Goal: Task Accomplishment & Management: Manage account settings

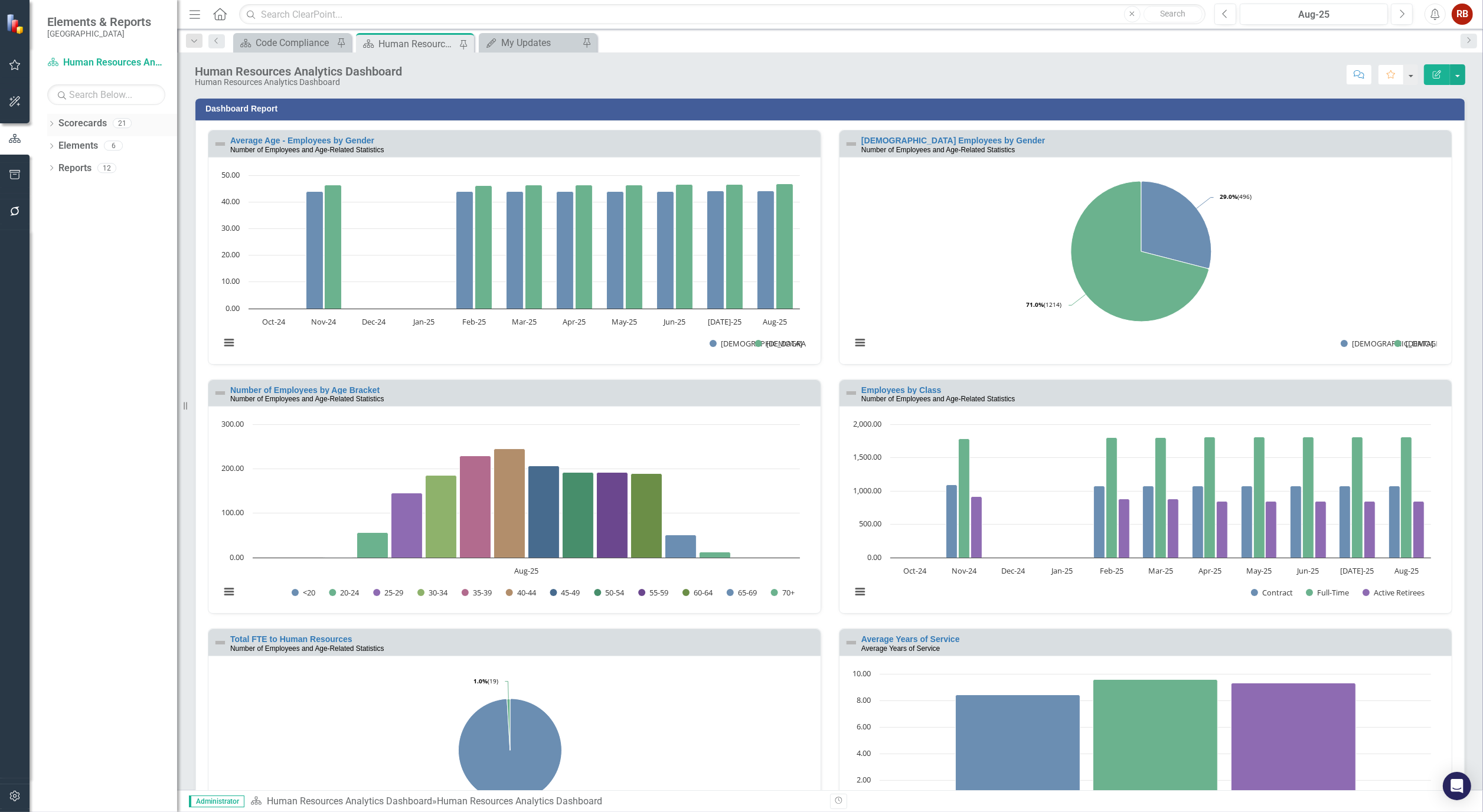
click at [48, 123] on icon "Dropdown" at bounding box center [52, 125] width 9 height 7
click at [105, 162] on link "[GEOGRAPHIC_DATA], [GEOGRAPHIC_DATA] Strategic Plan" at bounding box center [112, 168] width 130 height 14
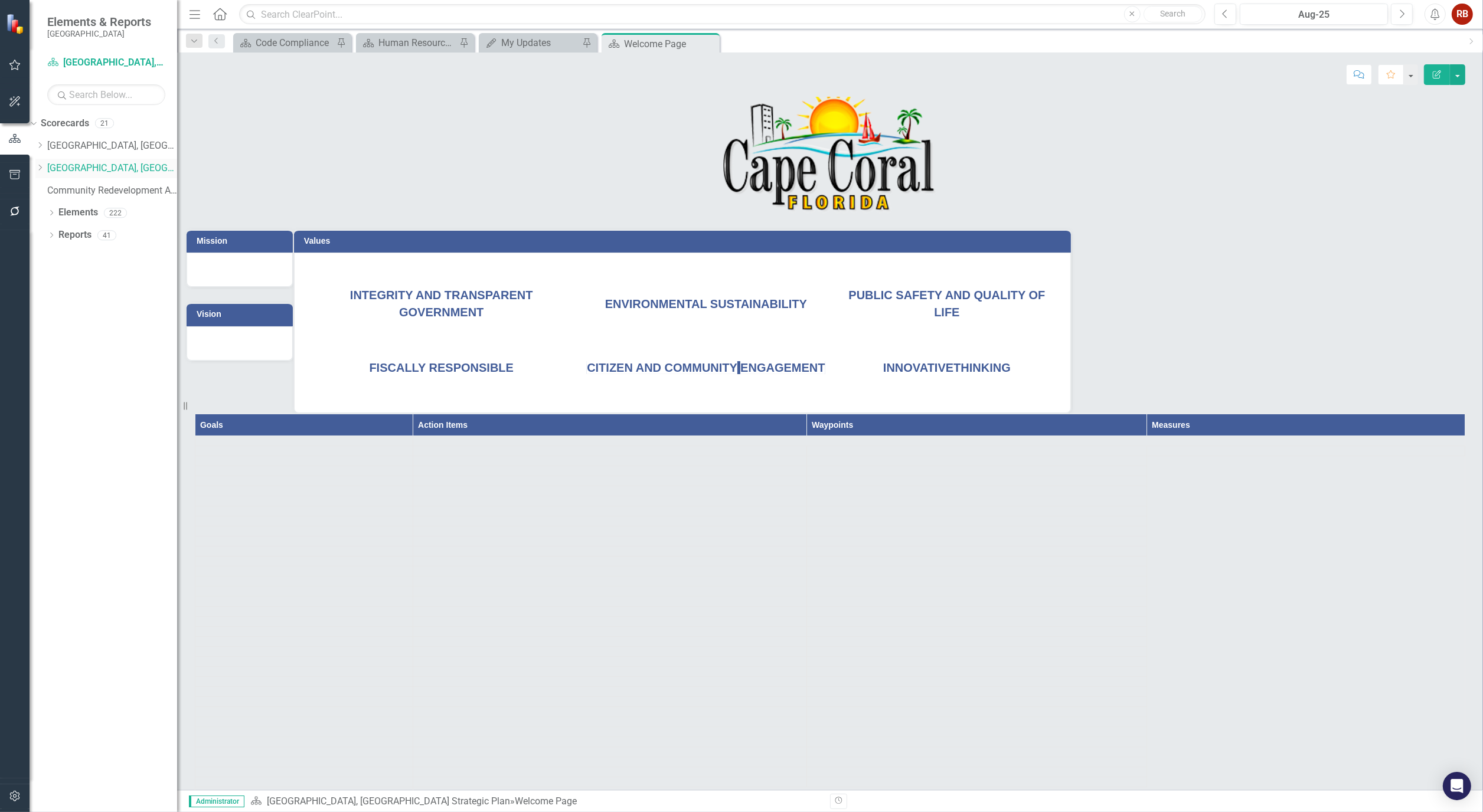
click at [44, 168] on icon "Dropdown" at bounding box center [40, 168] width 9 height 7
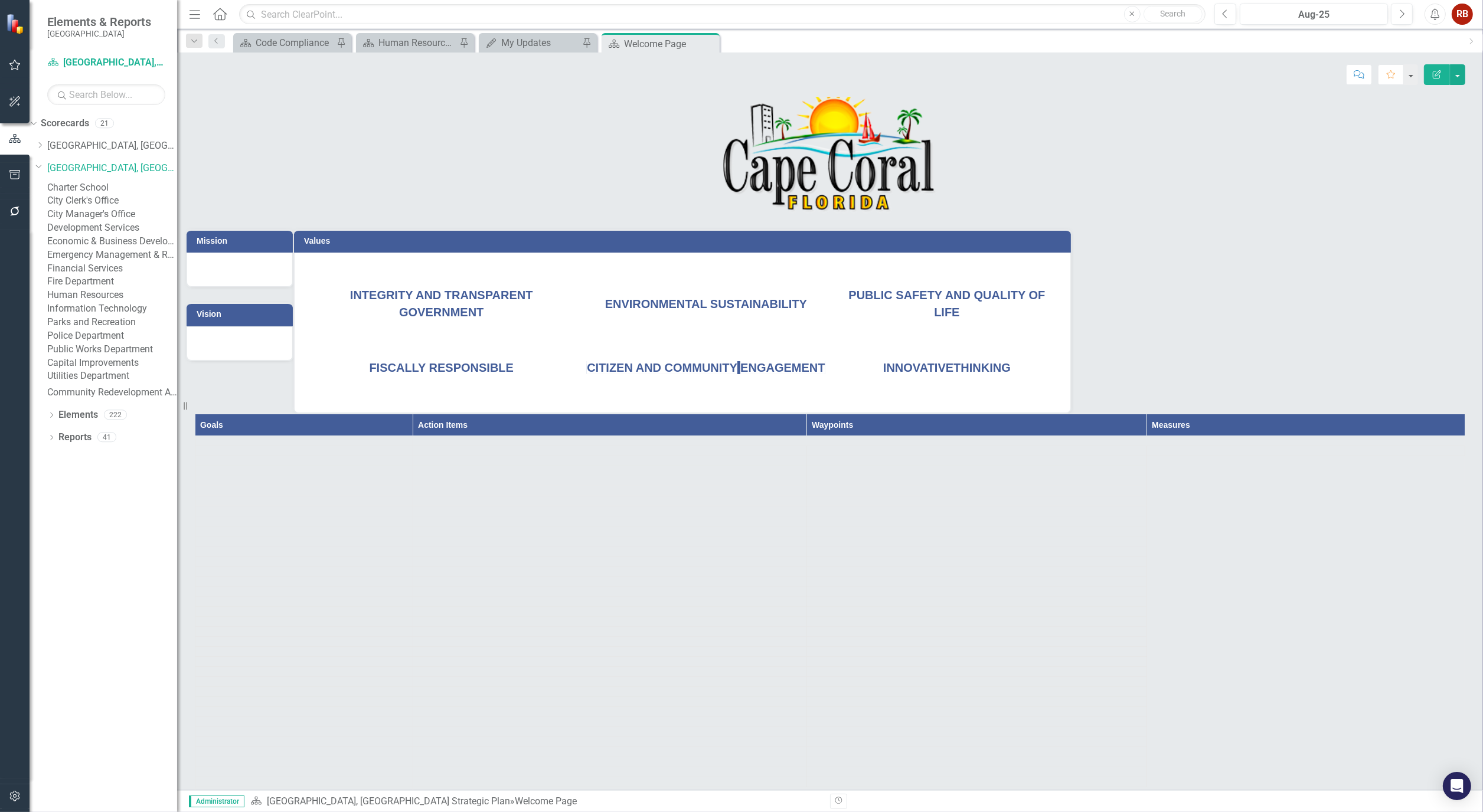
click at [136, 356] on link "Public Works Department" at bounding box center [112, 350] width 130 height 14
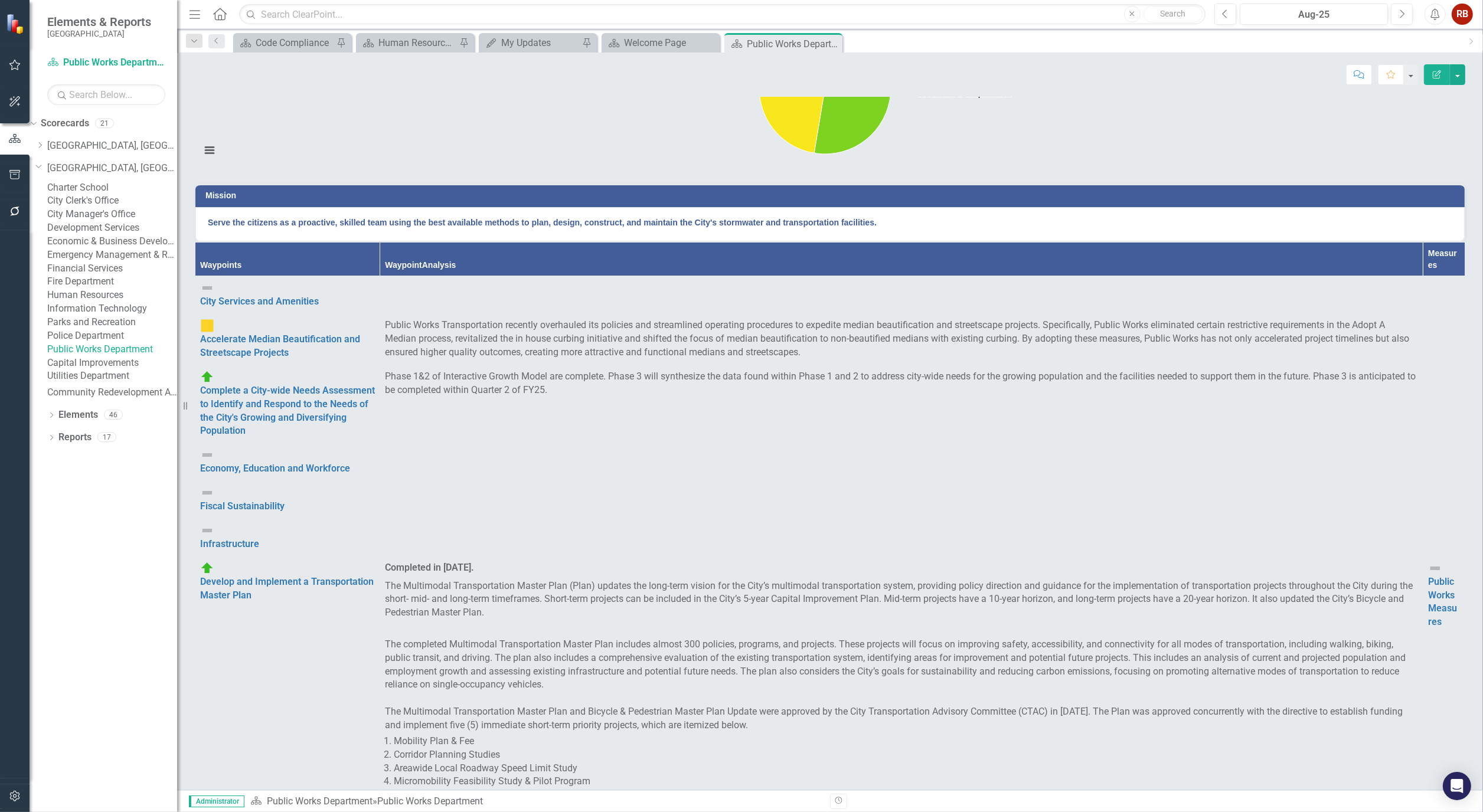
scroll to position [1180, 0]
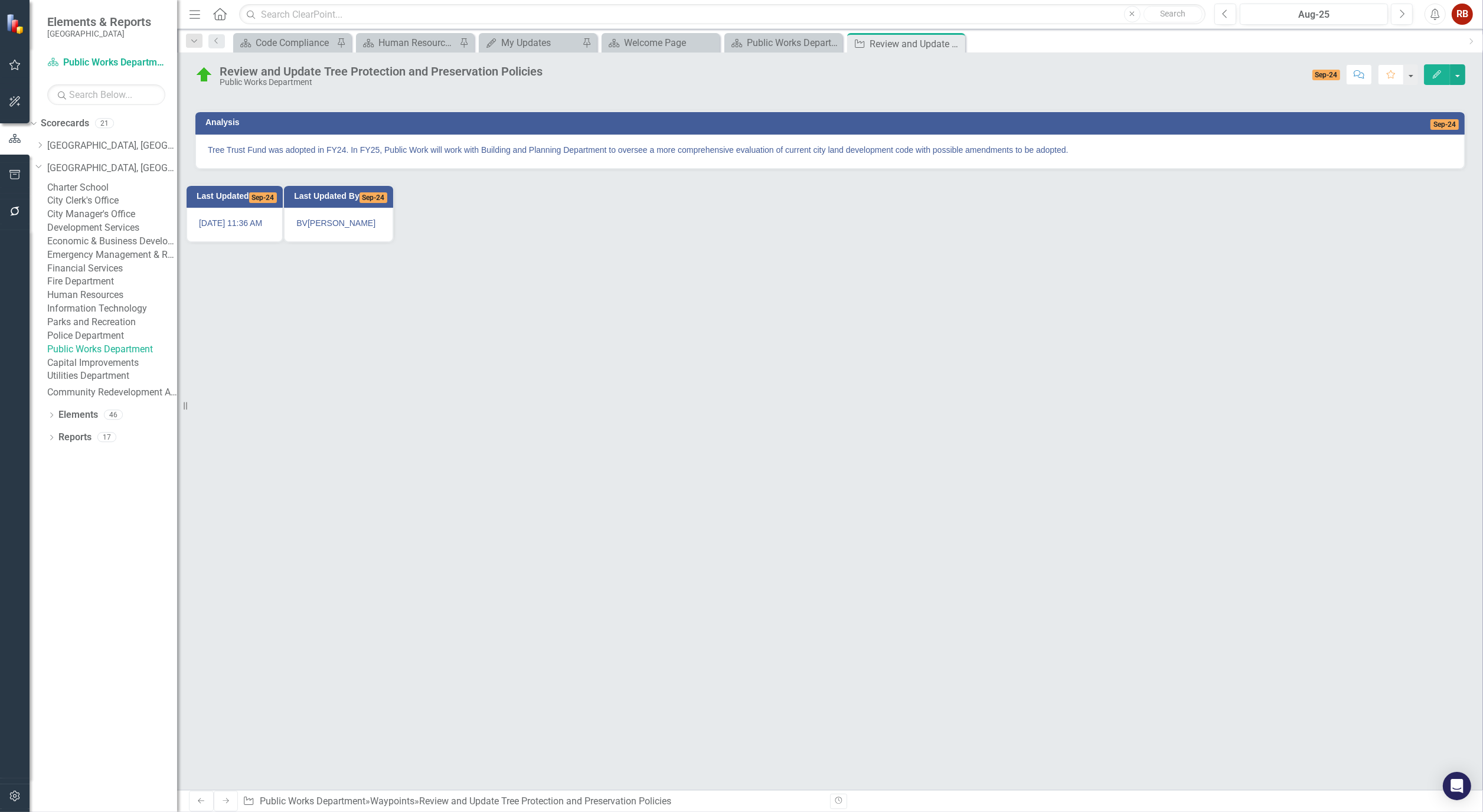
click at [1425, 72] on button "Edit" at bounding box center [1436, 74] width 26 height 21
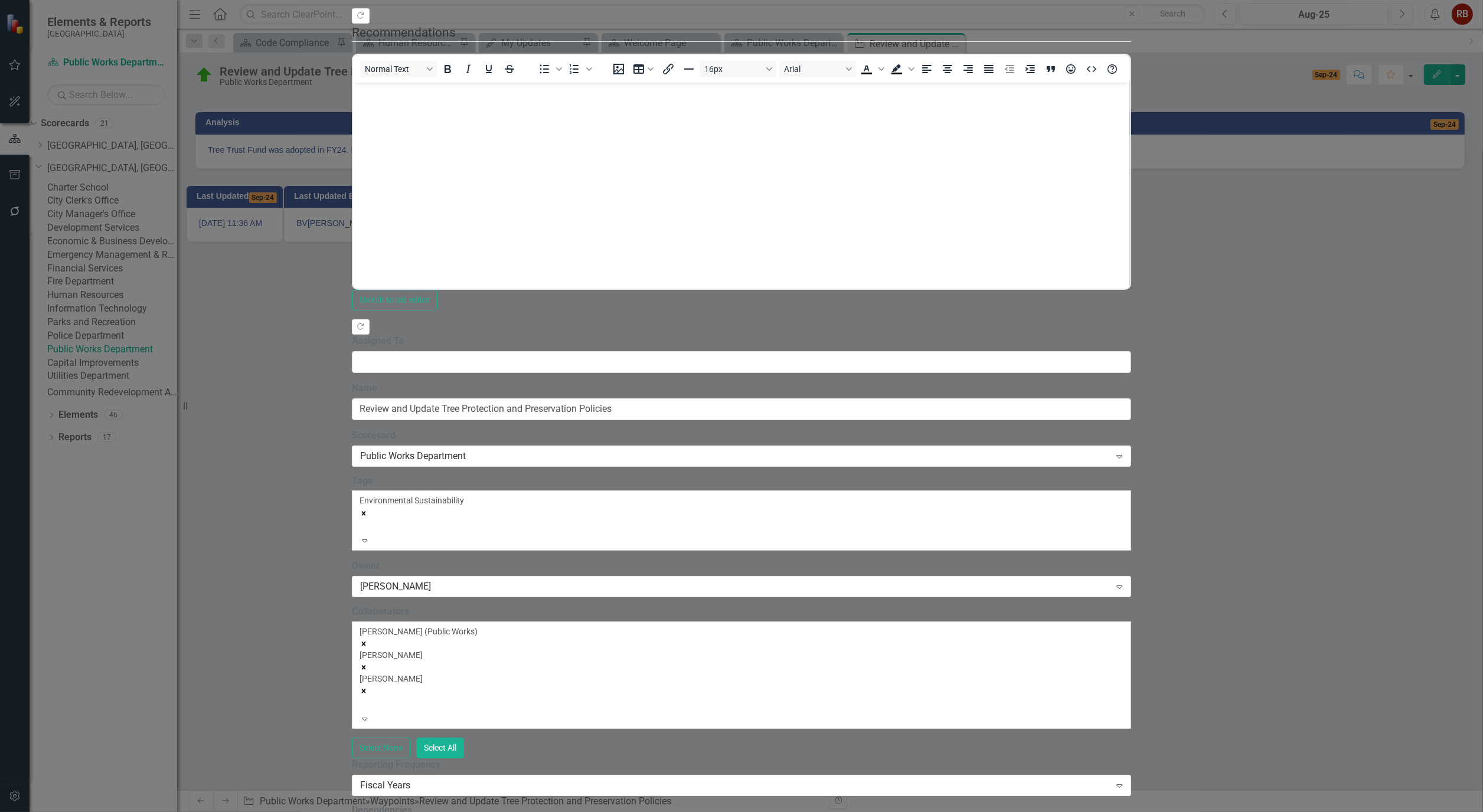
click at [801, 625] on div "[PERSON_NAME] (Public Works) [PERSON_NAME] [PERSON_NAME]" at bounding box center [741, 669] width 763 height 87
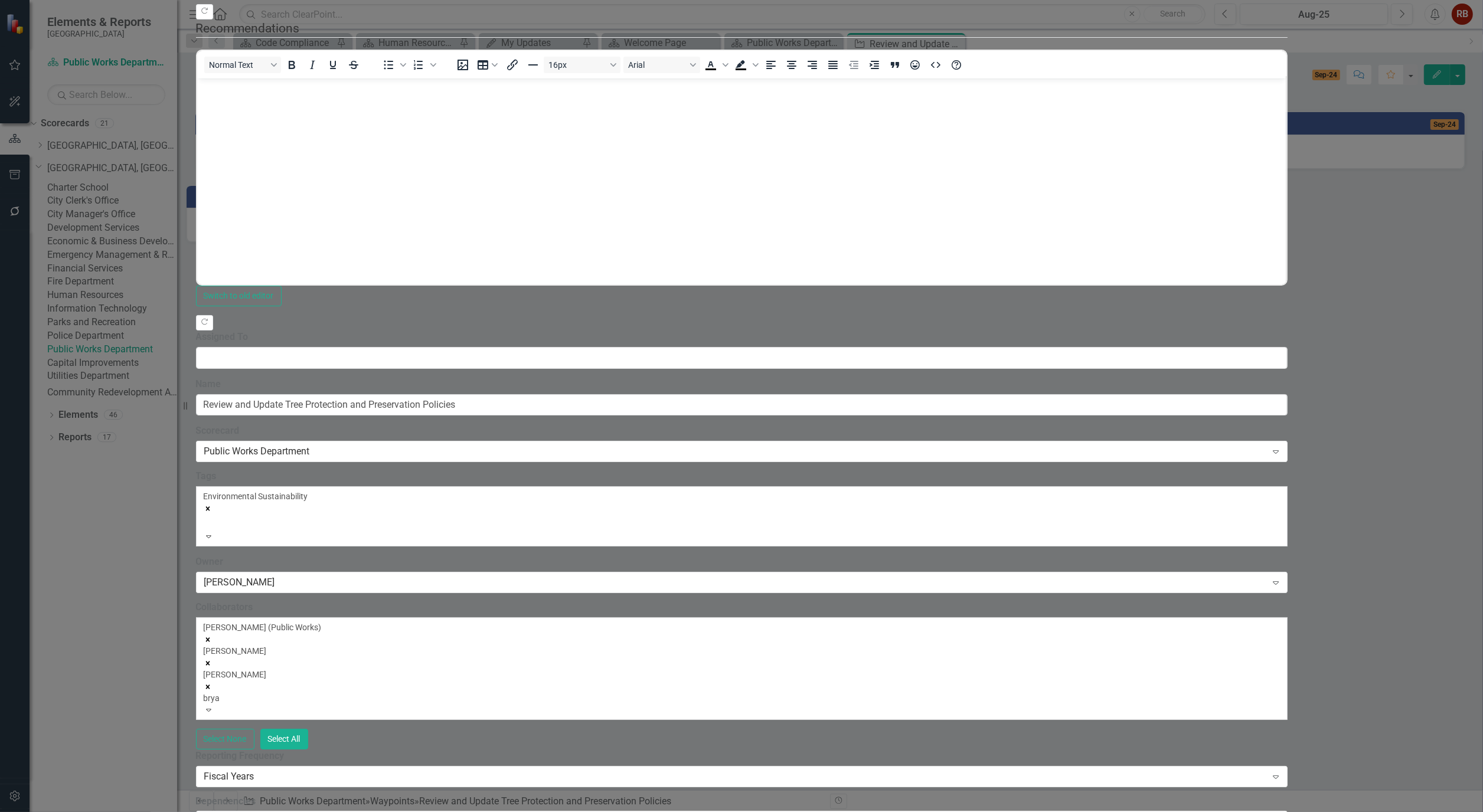
type input "[PERSON_NAME]"
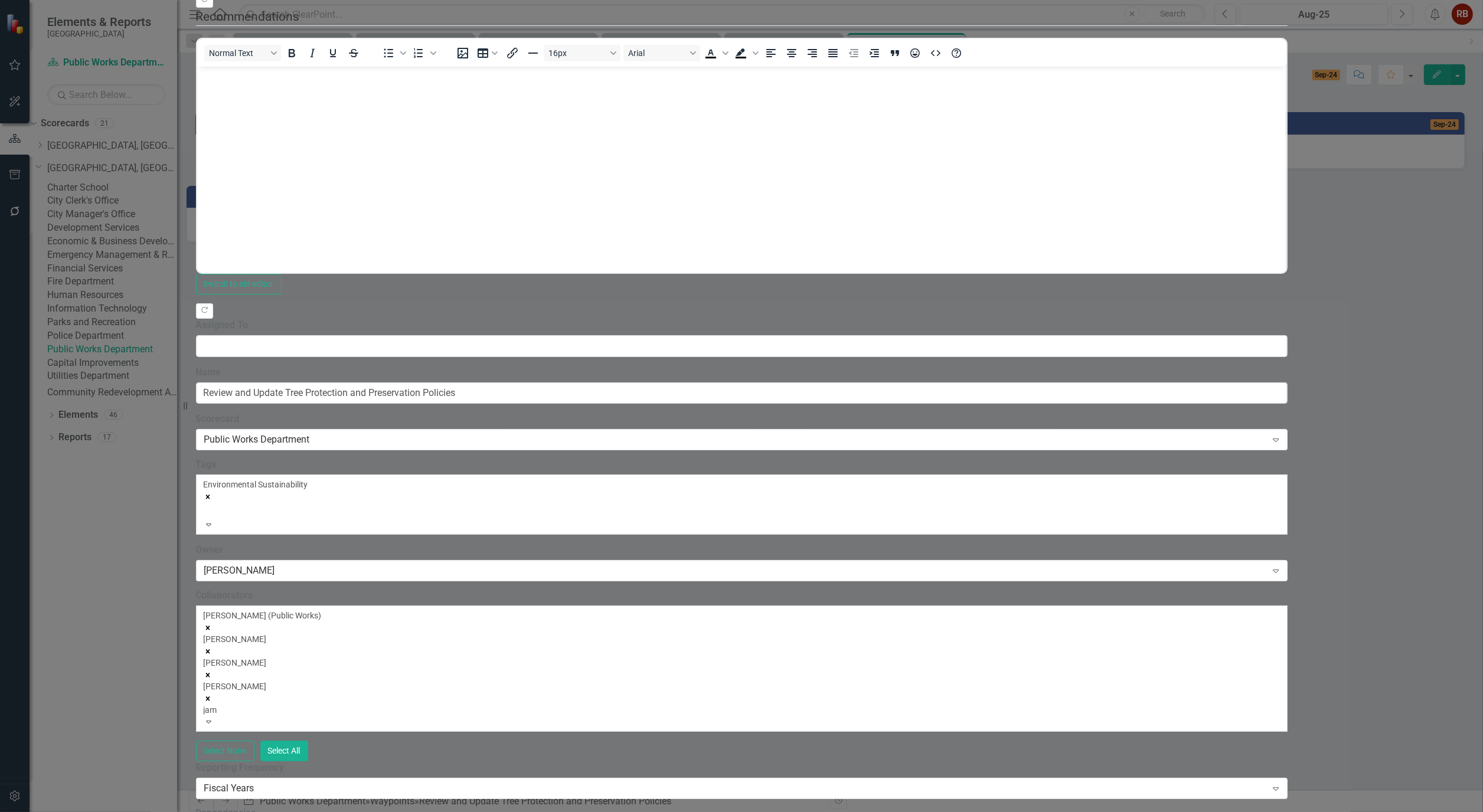
type input "[PERSON_NAME]"
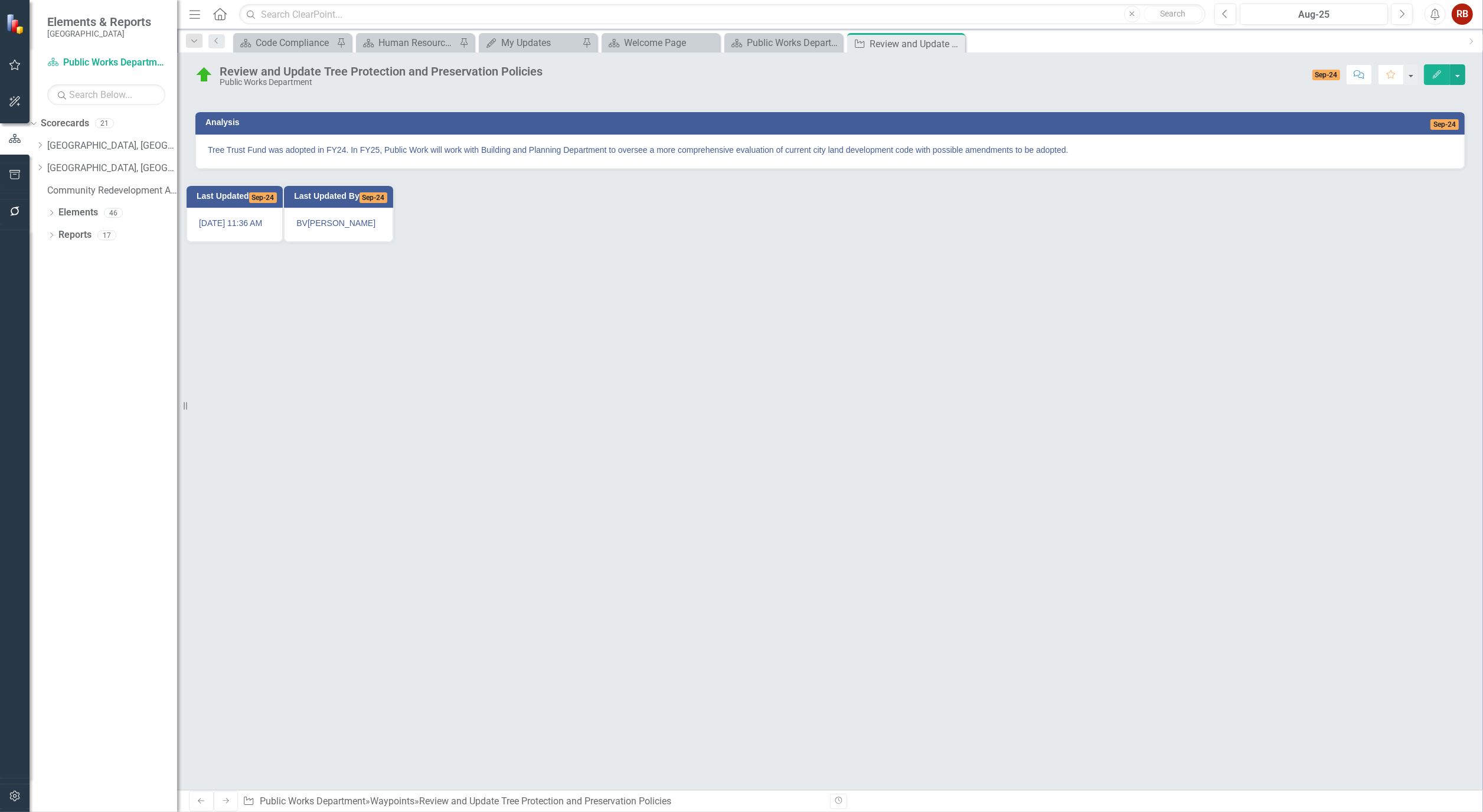
click at [0, 0] on icon "Close" at bounding box center [0, 0] width 0 height 0
click at [835, 41] on icon "Close" at bounding box center [833, 42] width 12 height 10
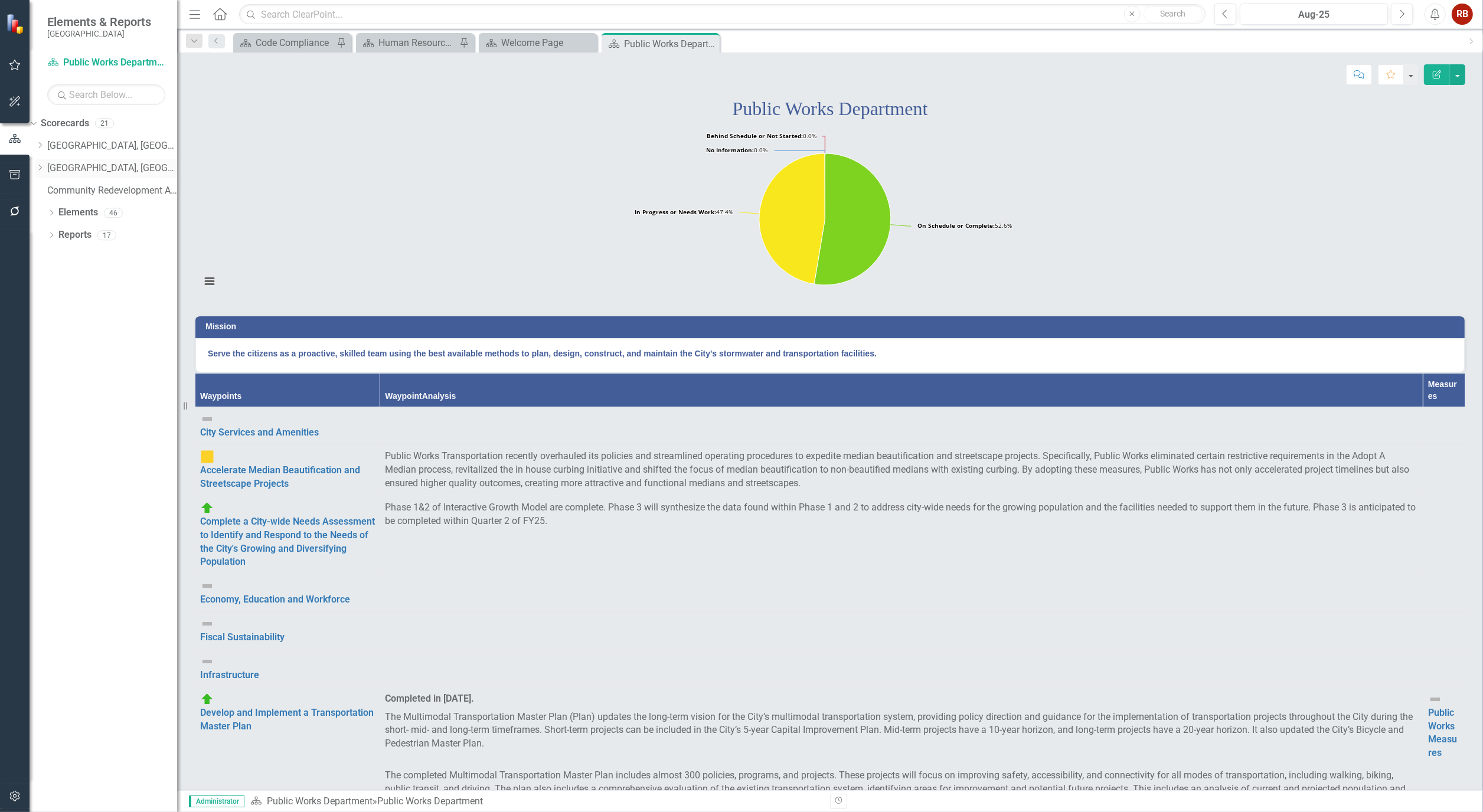
click at [44, 167] on icon "Dropdown" at bounding box center [40, 168] width 9 height 7
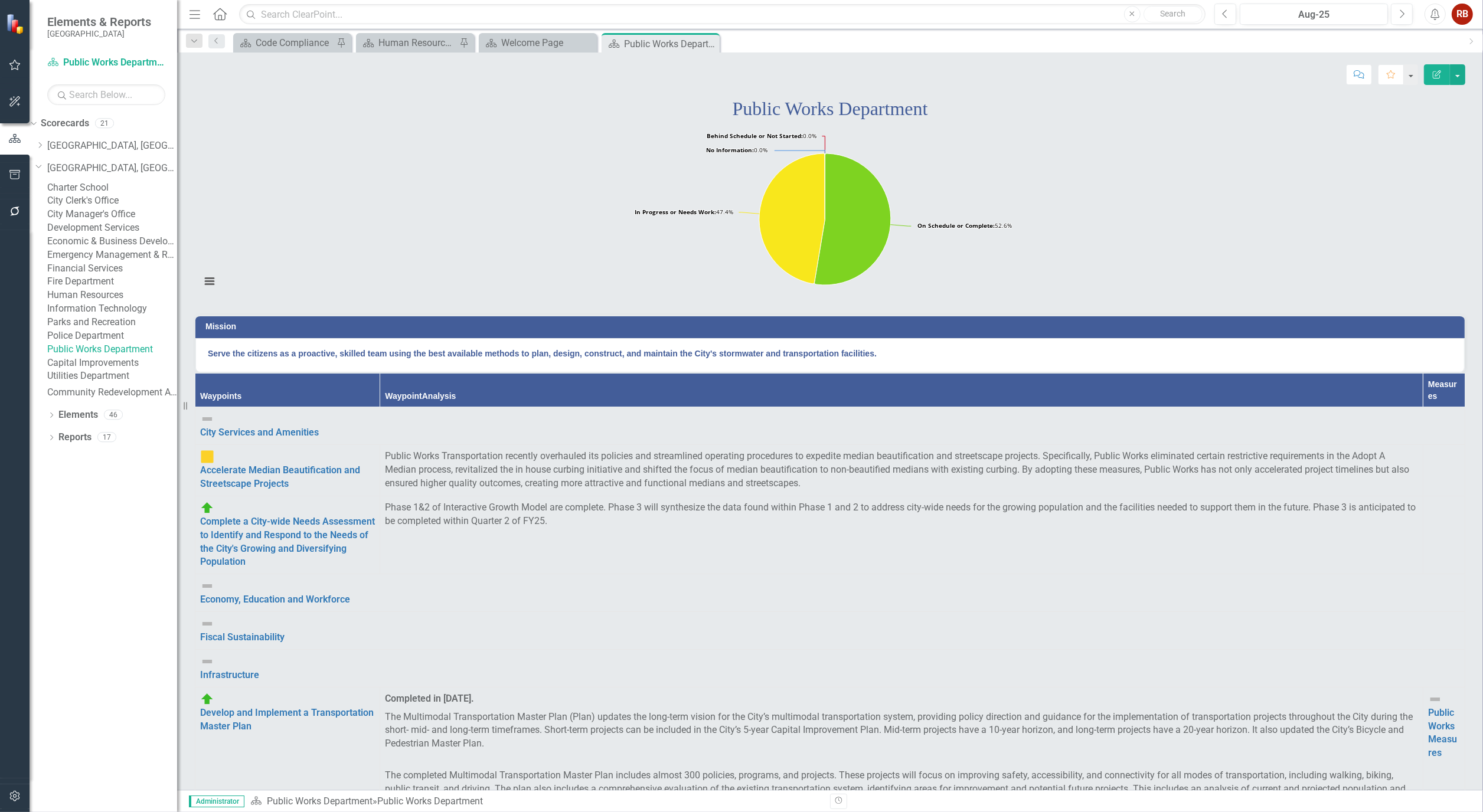
click at [114, 221] on link "City Manager's Office" at bounding box center [112, 214] width 130 height 14
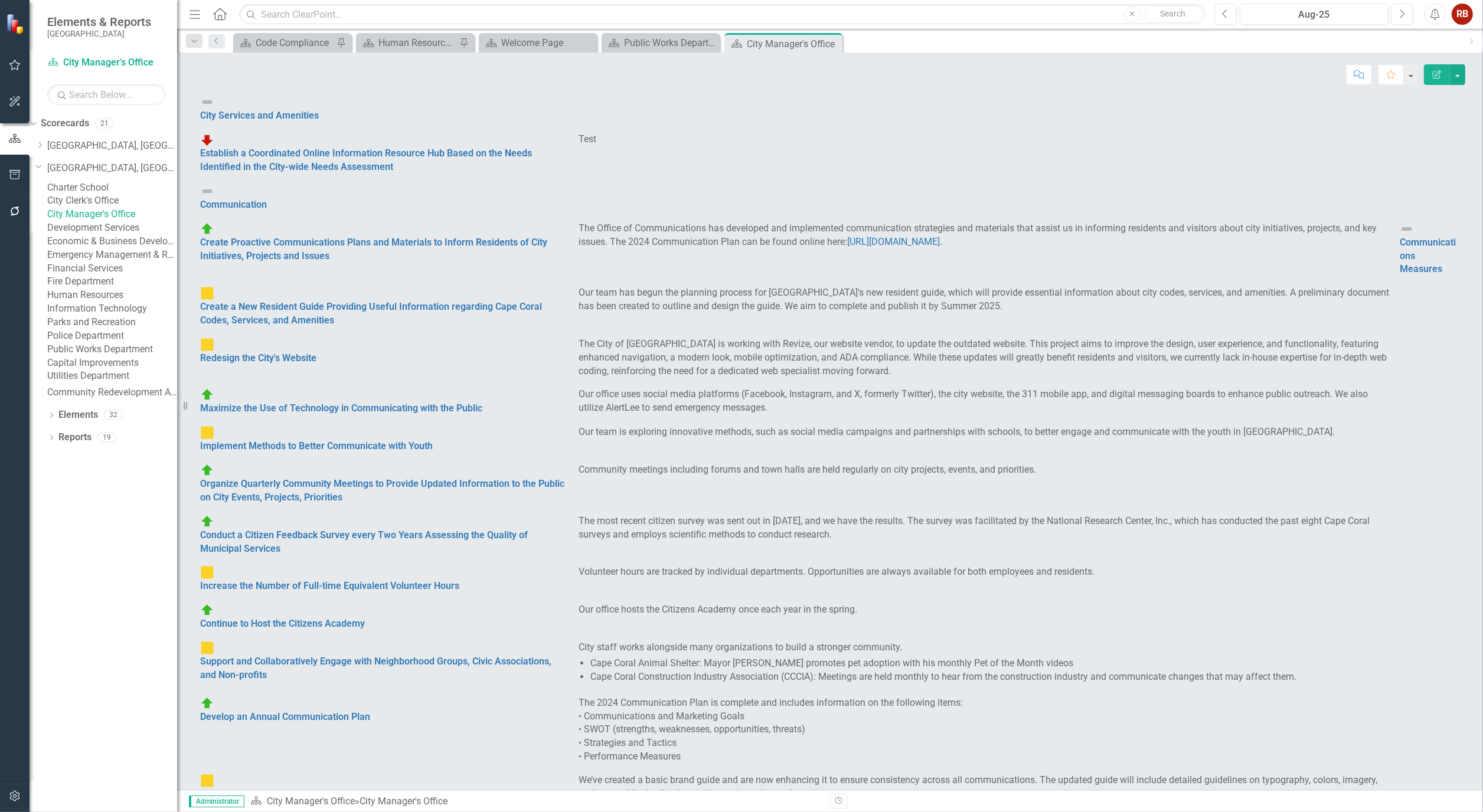
scroll to position [327, 0]
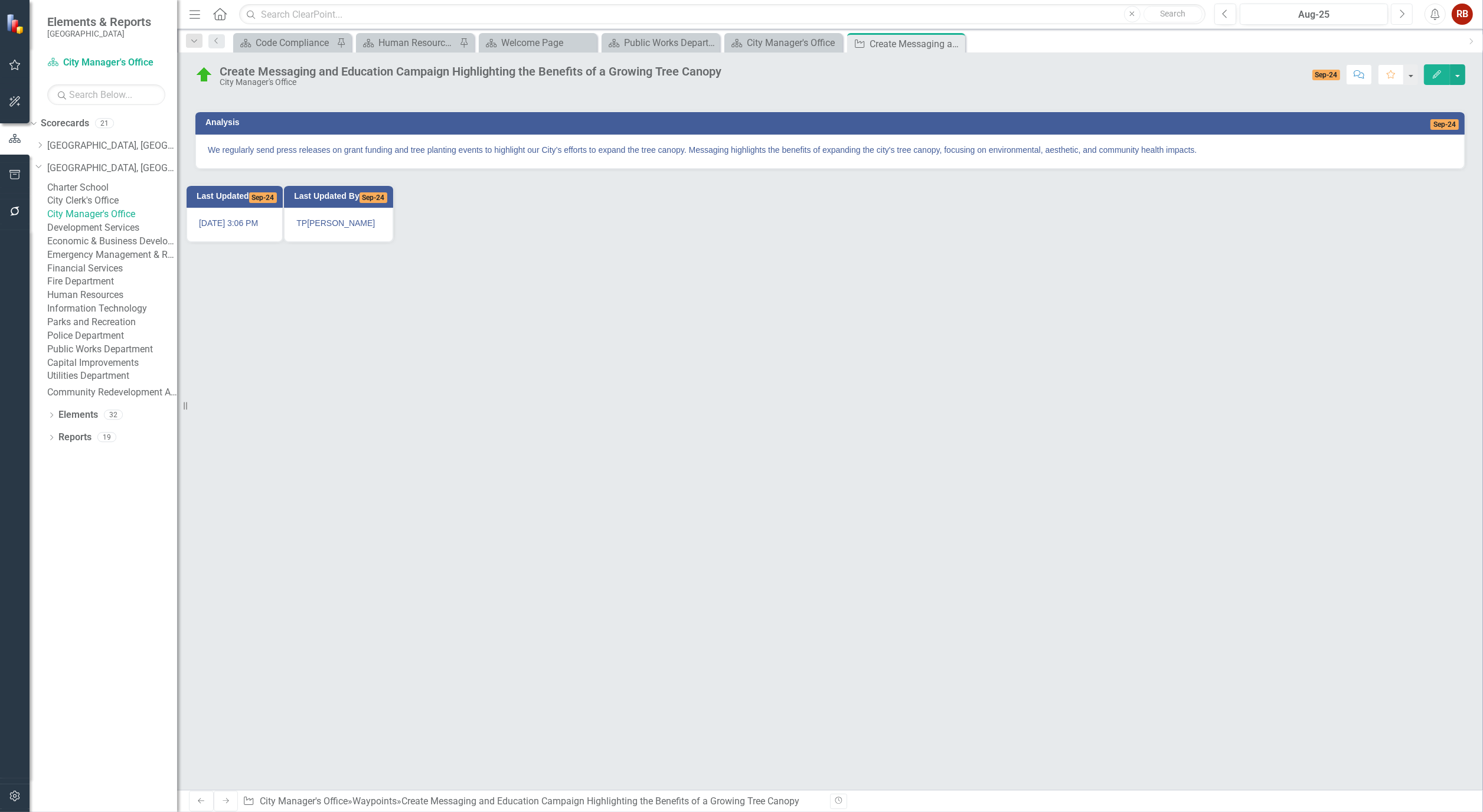
click at [1405, 13] on button "Next" at bounding box center [1401, 14] width 22 height 22
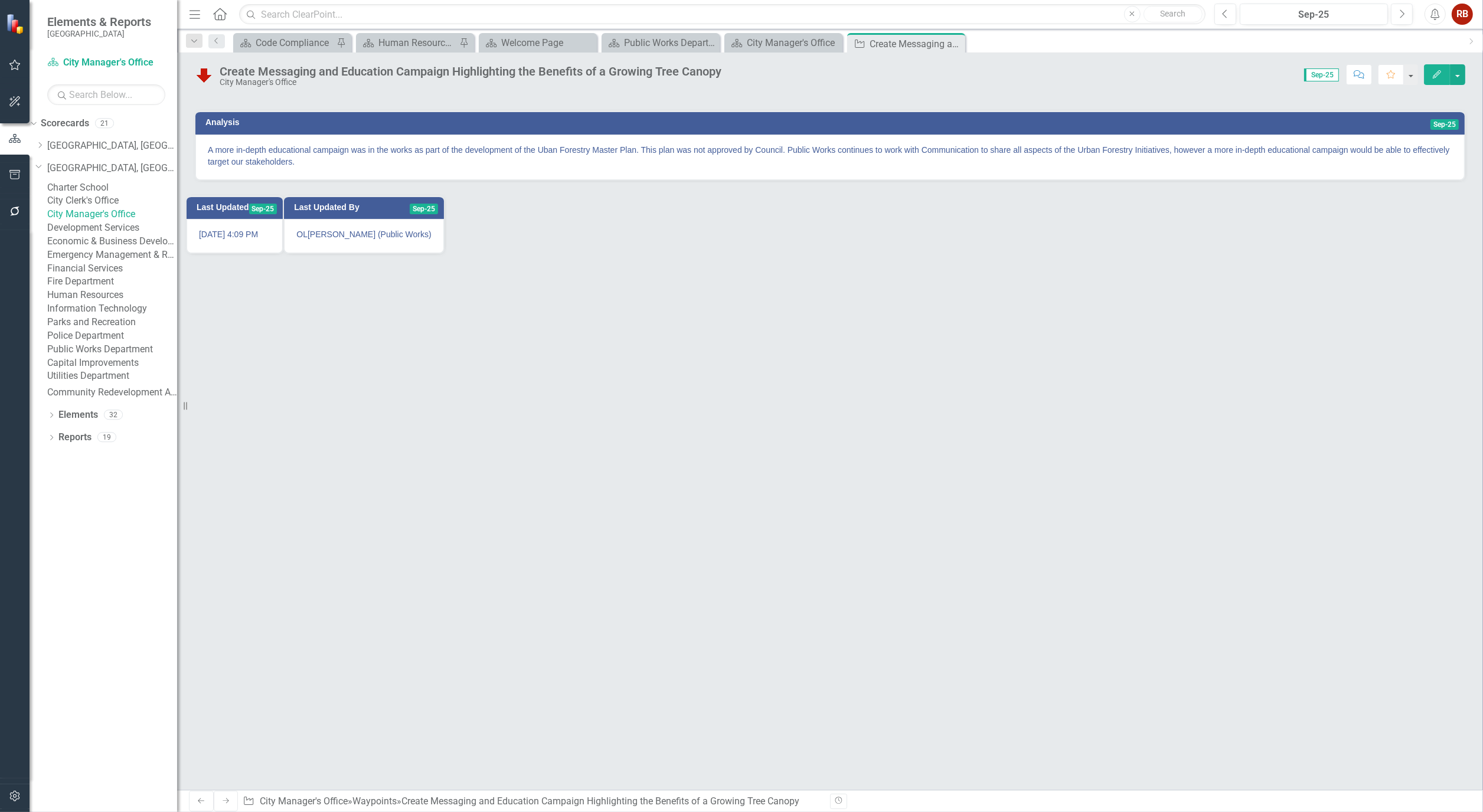
click at [1435, 77] on icon "button" at bounding box center [1437, 74] width 9 height 9
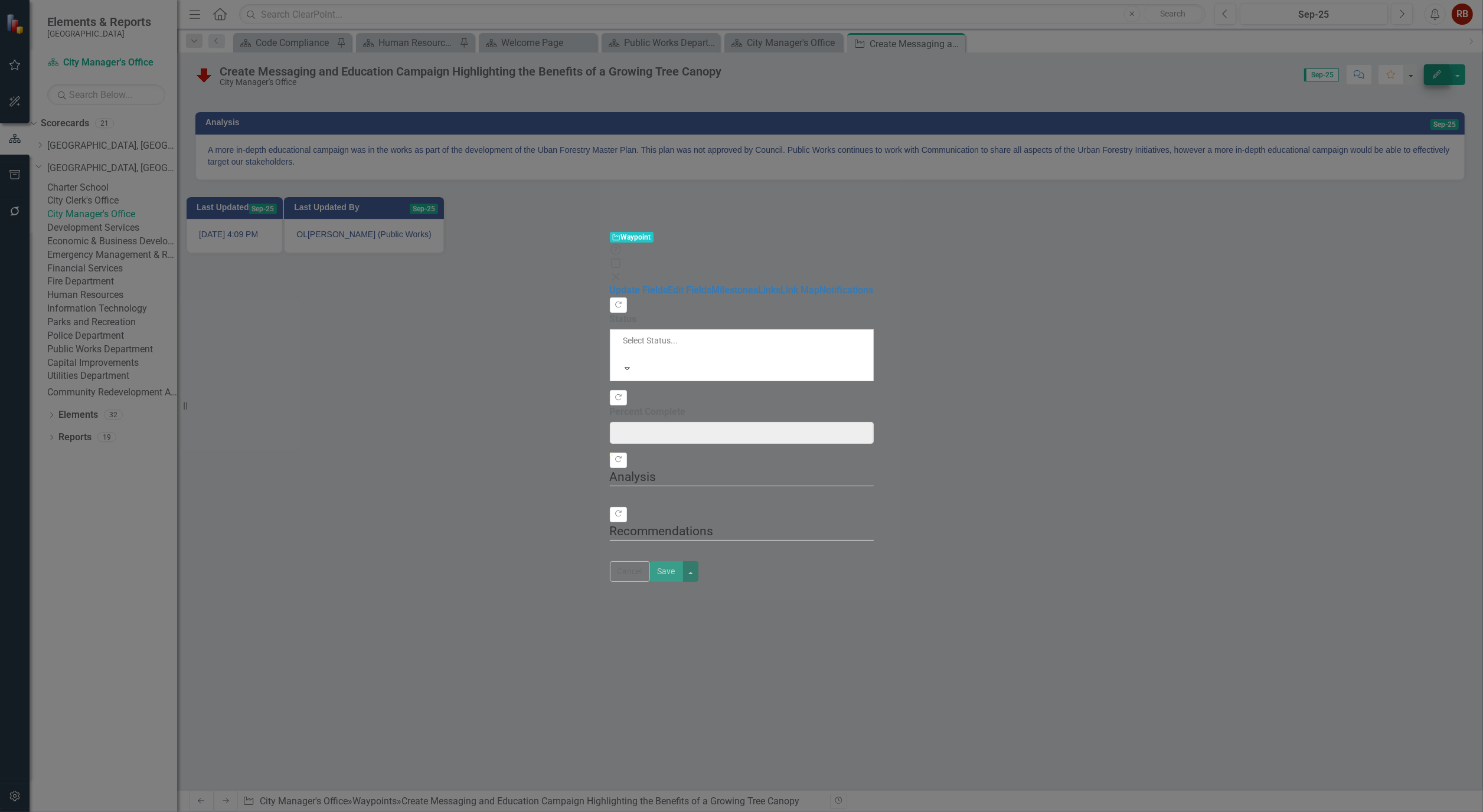
type input "0"
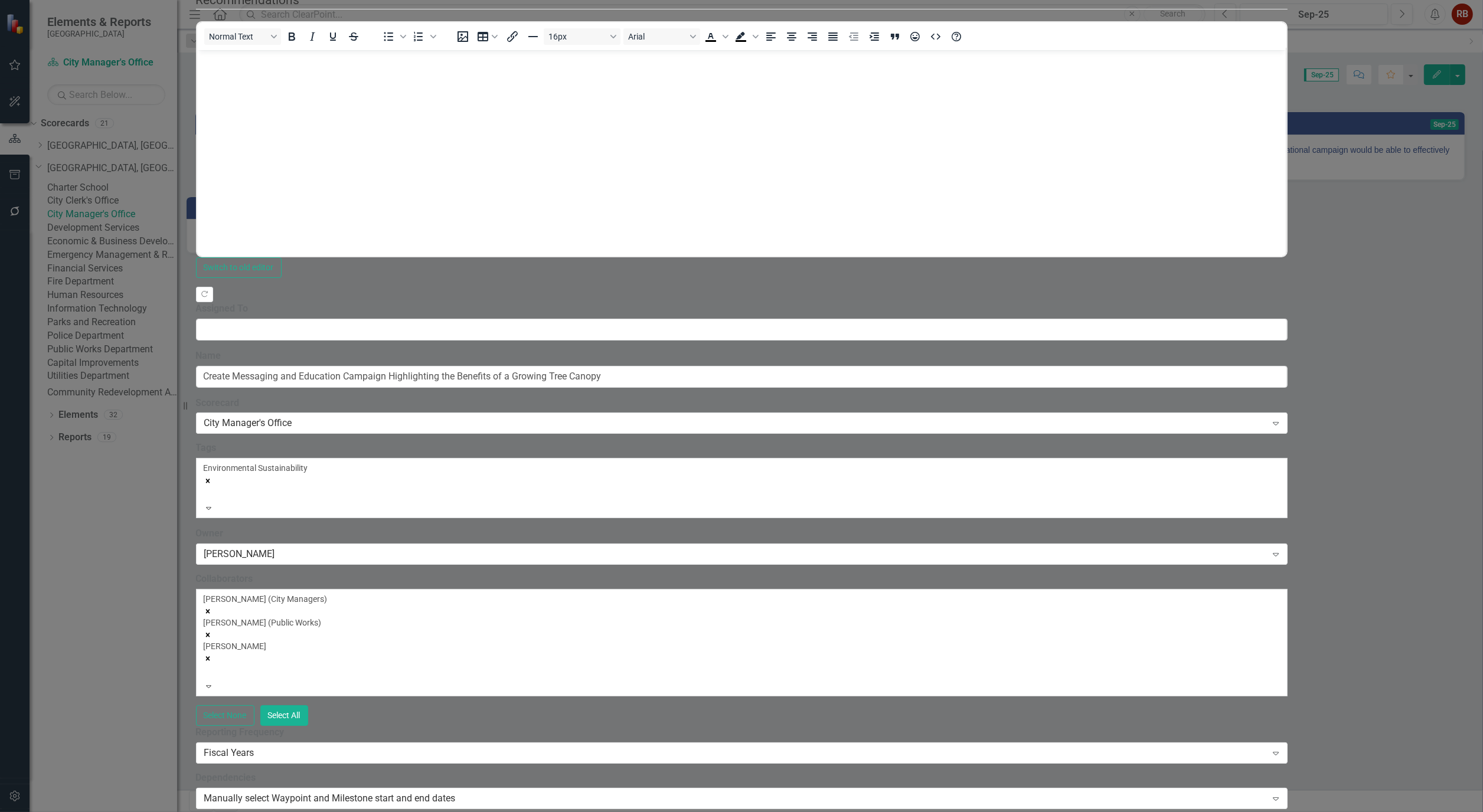
click at [907, 593] on div "[PERSON_NAME] (City Managers) [PERSON_NAME] (Public Works) [PERSON_NAME]" at bounding box center [742, 636] width 1076 height 87
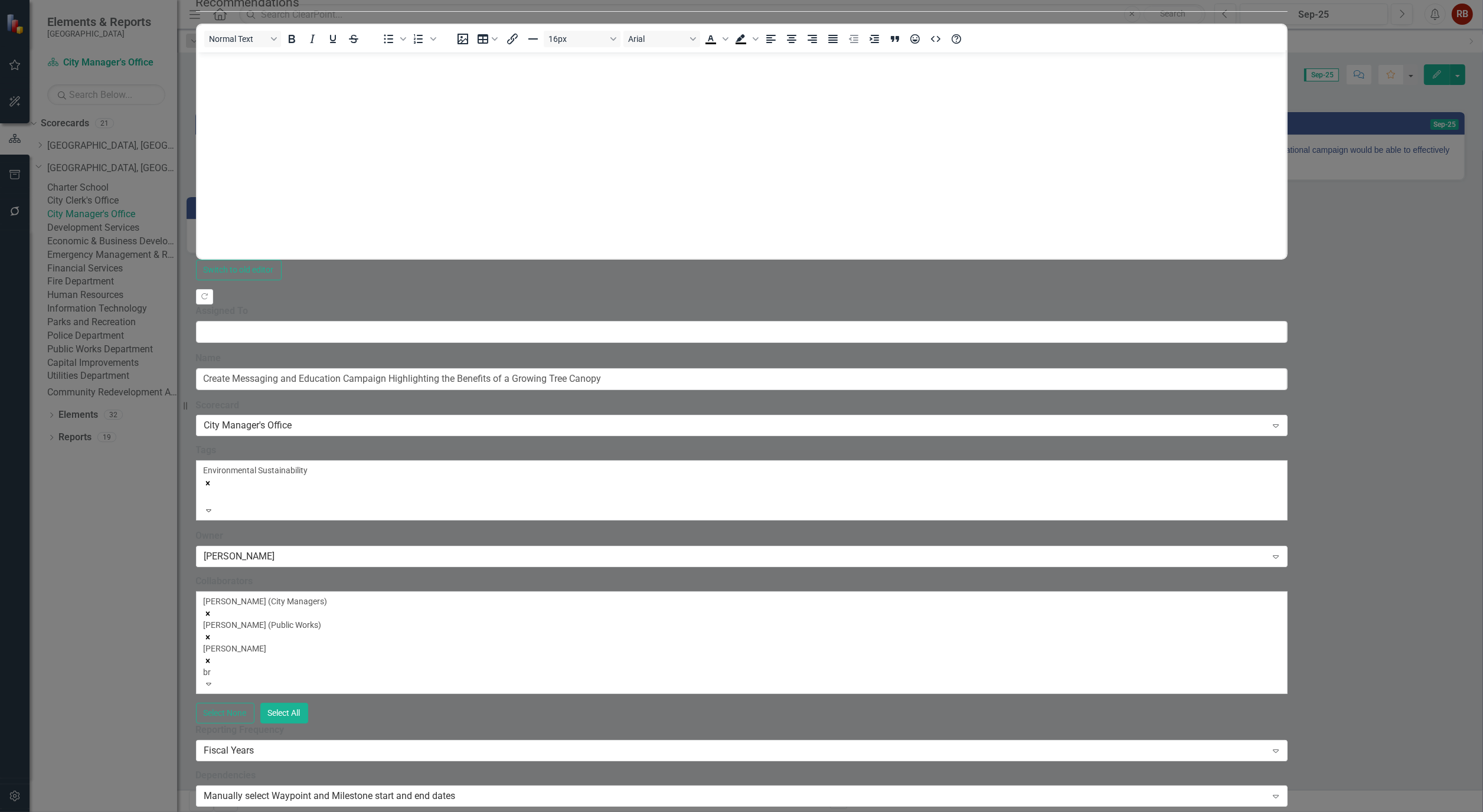
type input "bry"
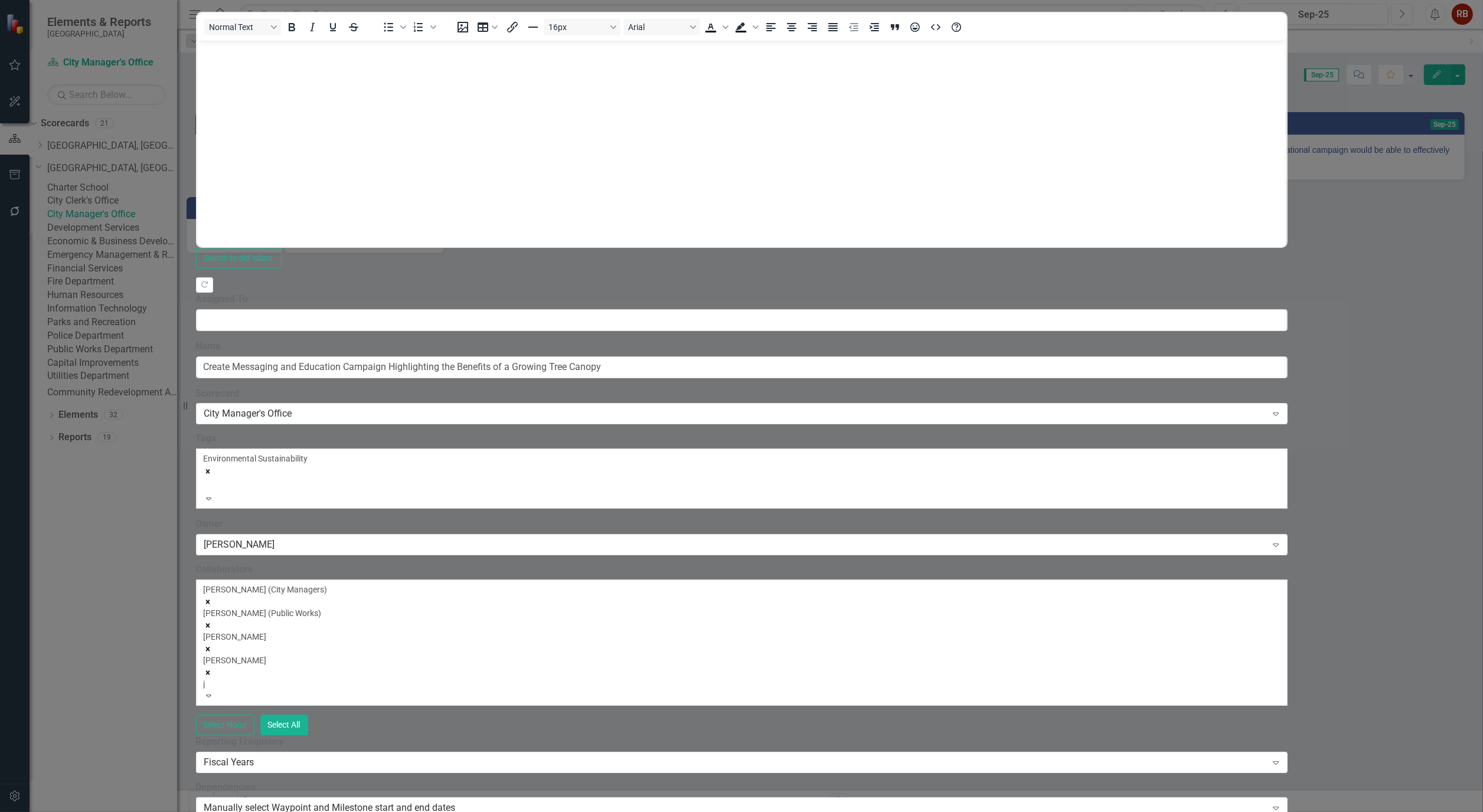
type input "ja"
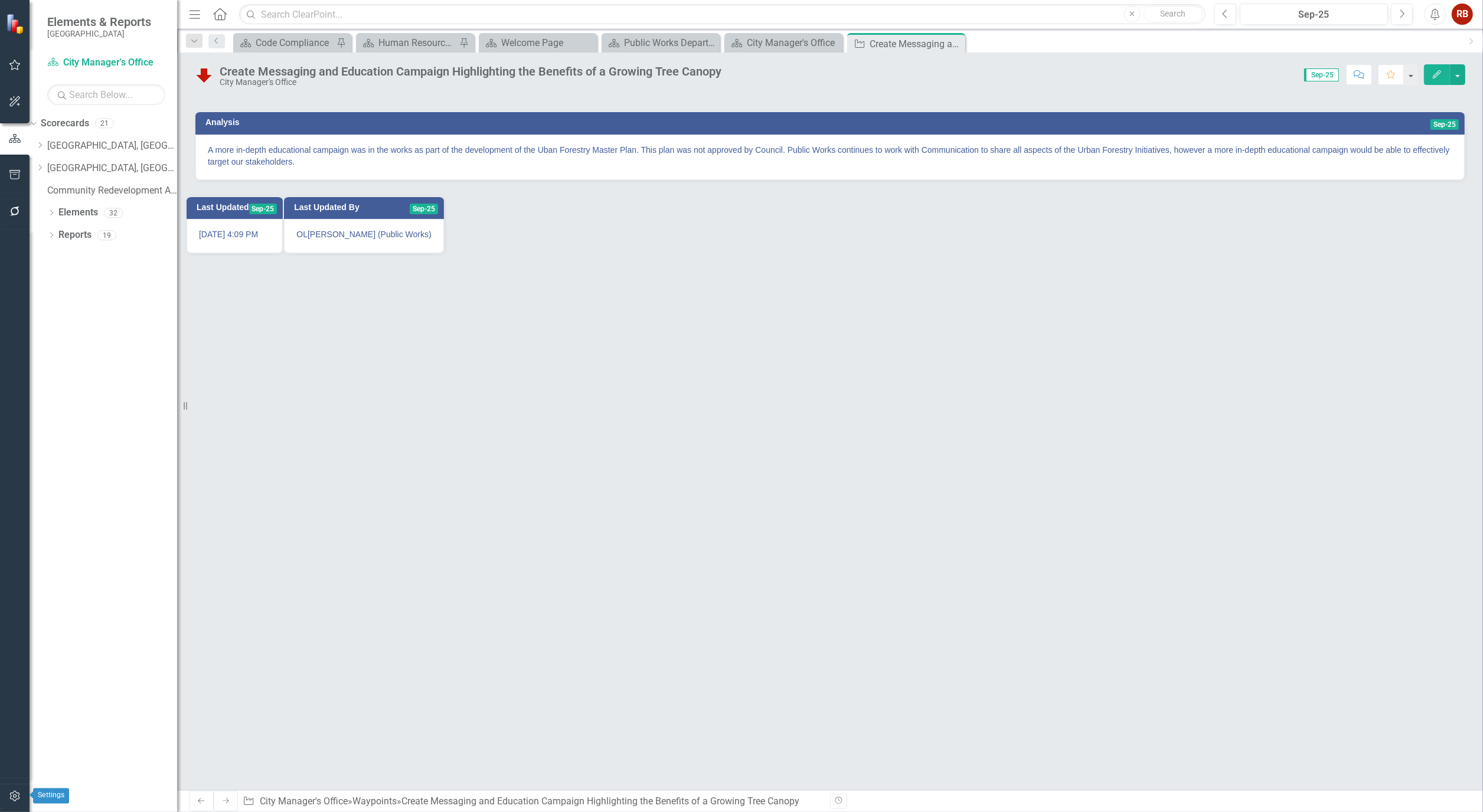
click at [25, 796] on button "button" at bounding box center [15, 796] width 27 height 25
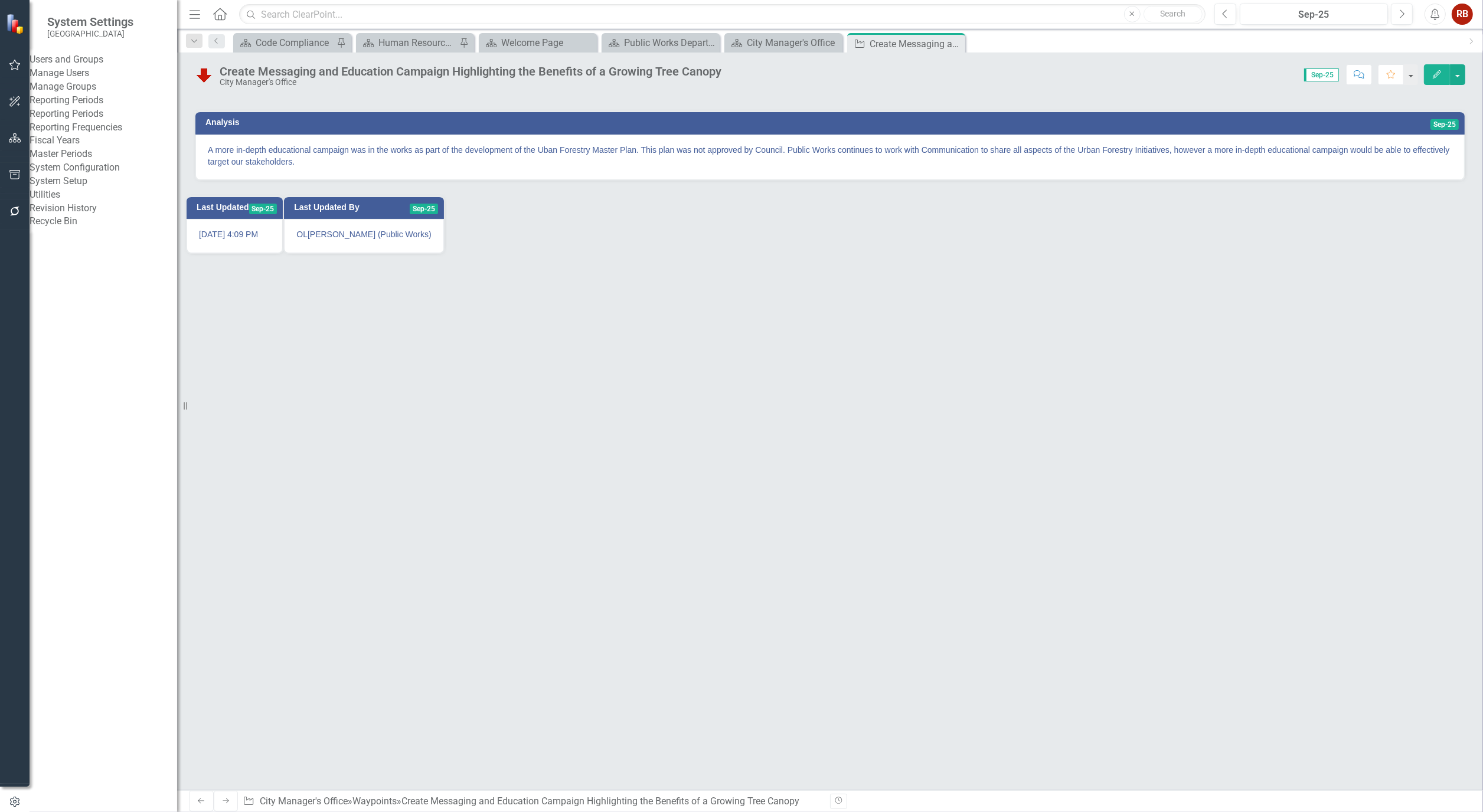
click at [73, 80] on link "Manage Users" at bounding box center [103, 73] width 148 height 14
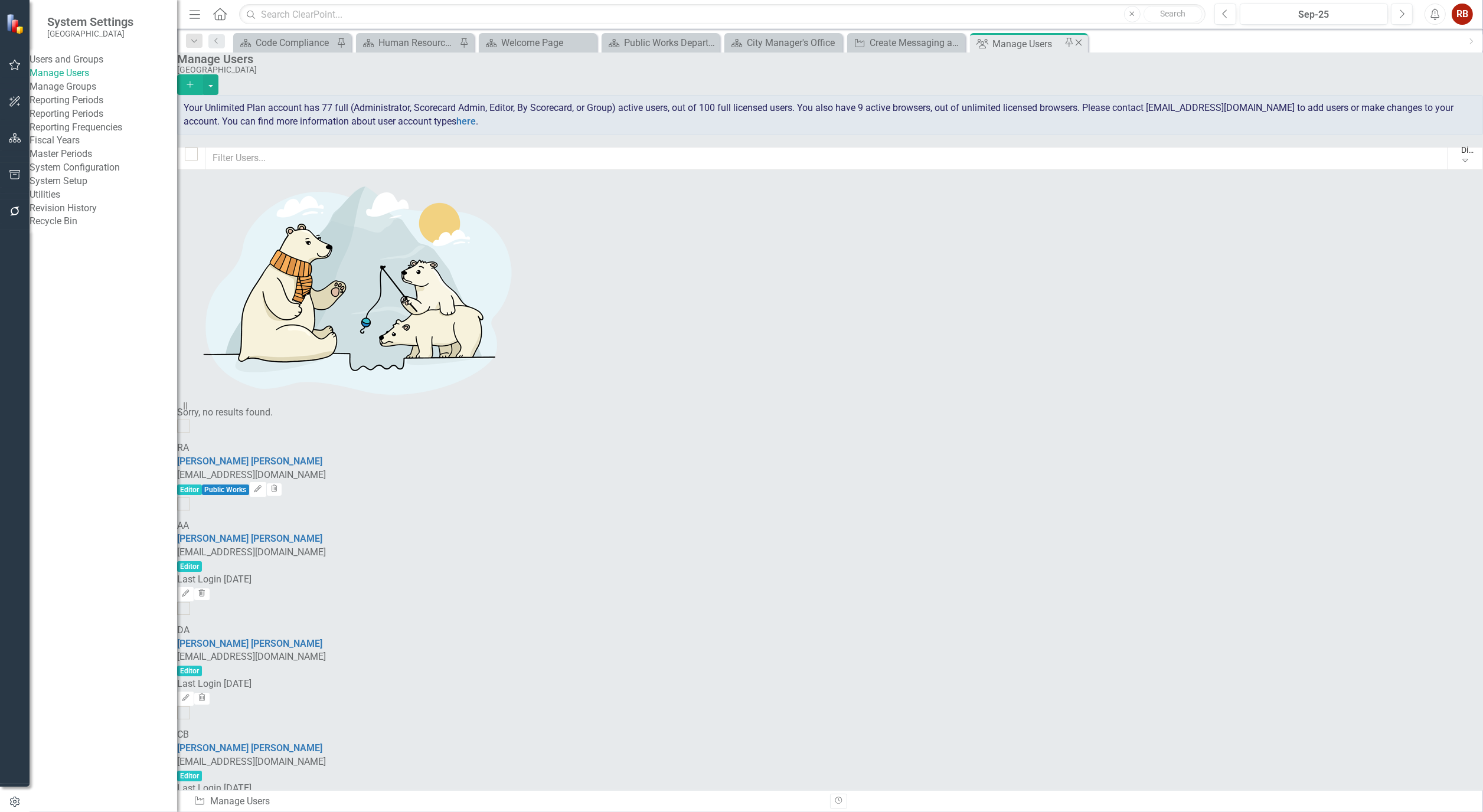
click at [1082, 44] on icon "Close" at bounding box center [1079, 42] width 12 height 10
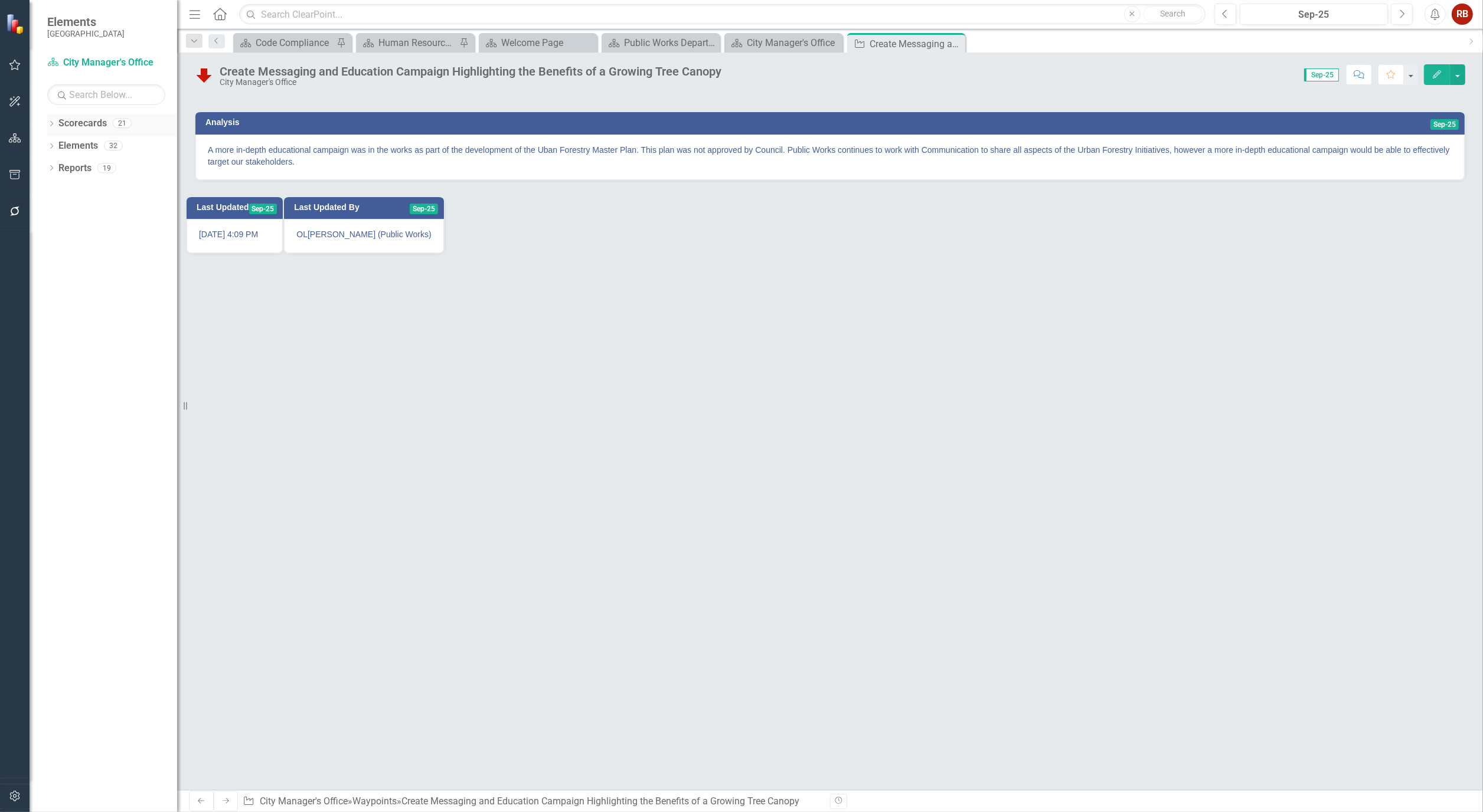
click at [54, 122] on icon "Dropdown" at bounding box center [52, 125] width 9 height 7
click at [44, 168] on icon "Dropdown" at bounding box center [40, 168] width 9 height 7
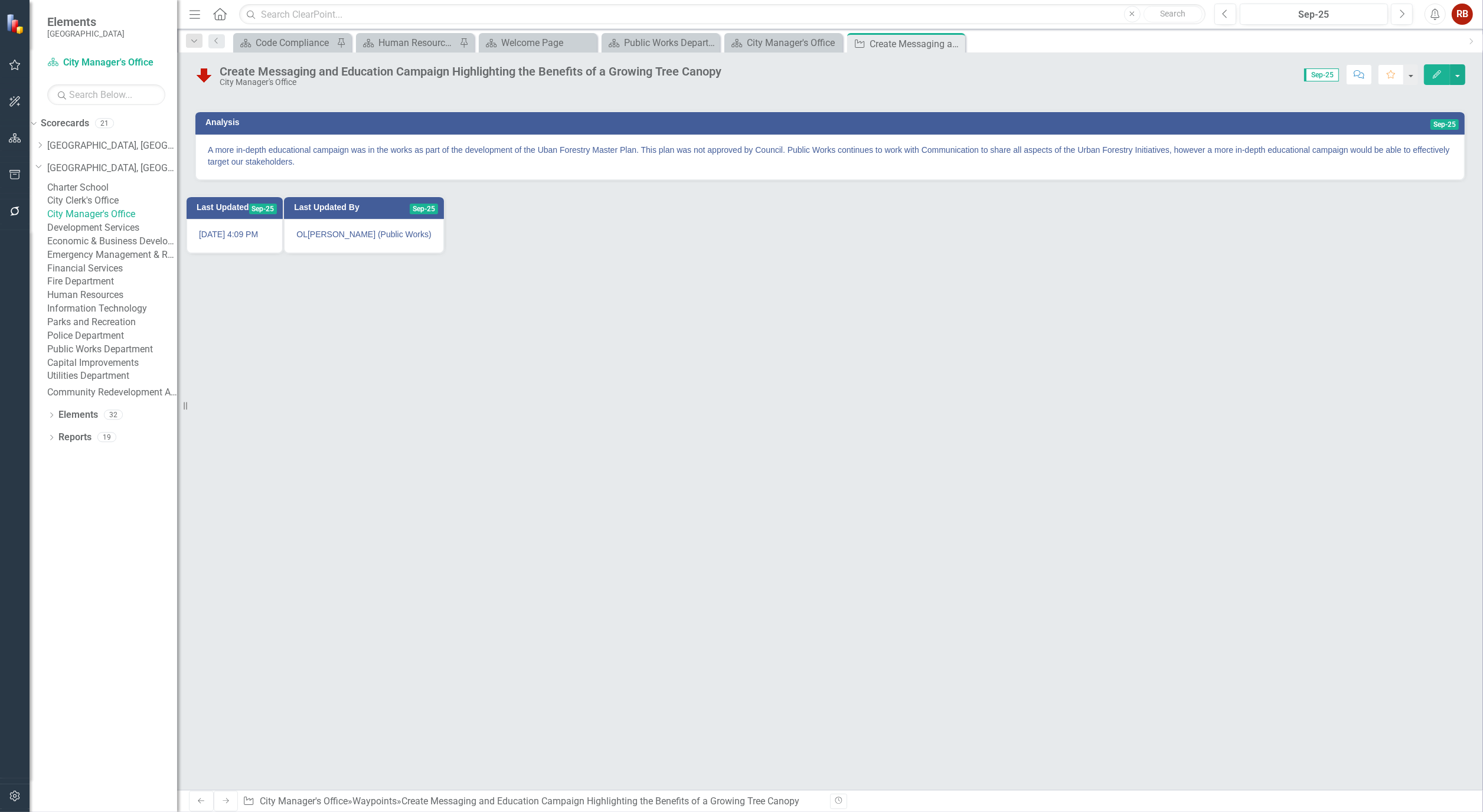
click at [138, 329] on link "Parks and Recreation" at bounding box center [112, 322] width 130 height 14
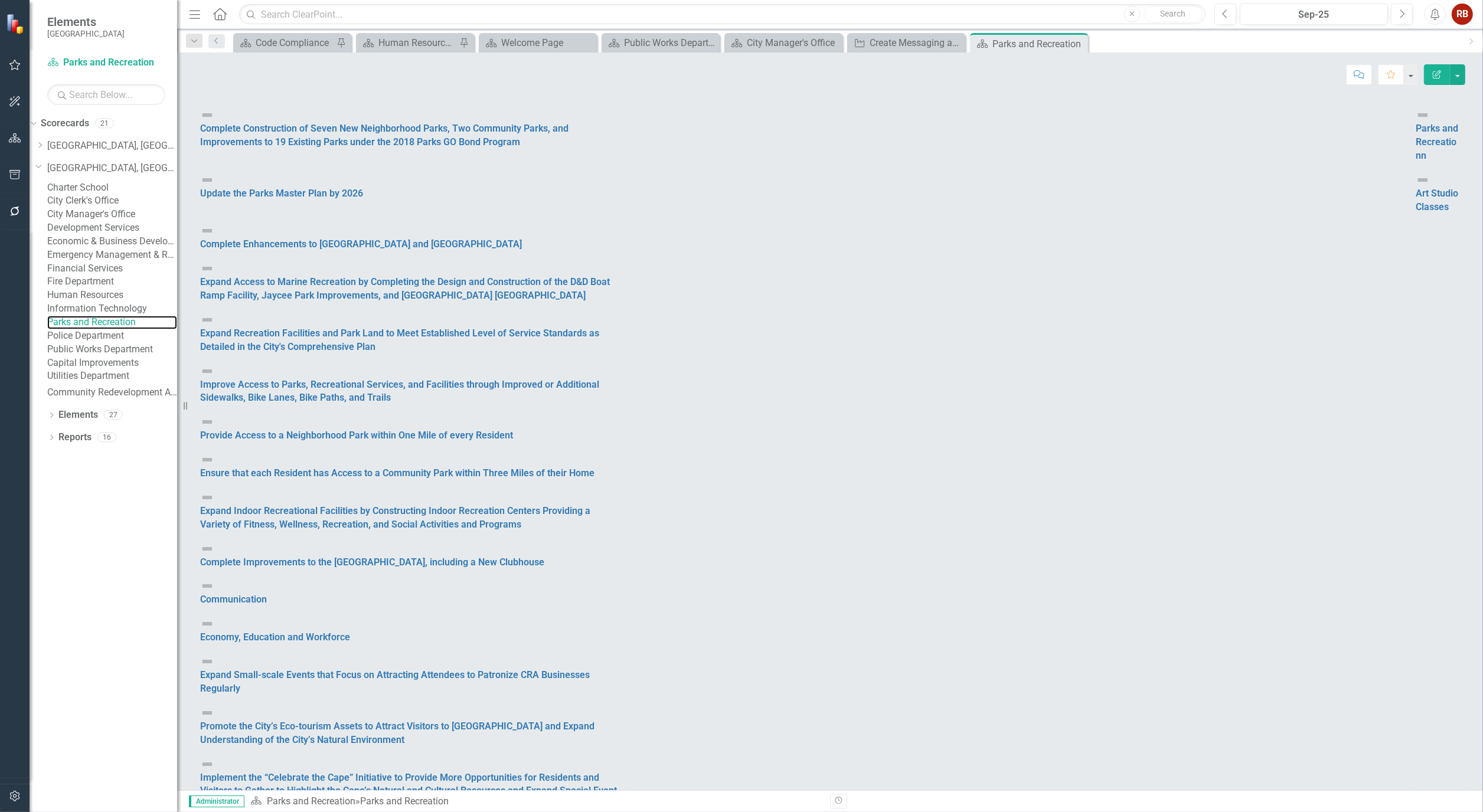
scroll to position [131, 0]
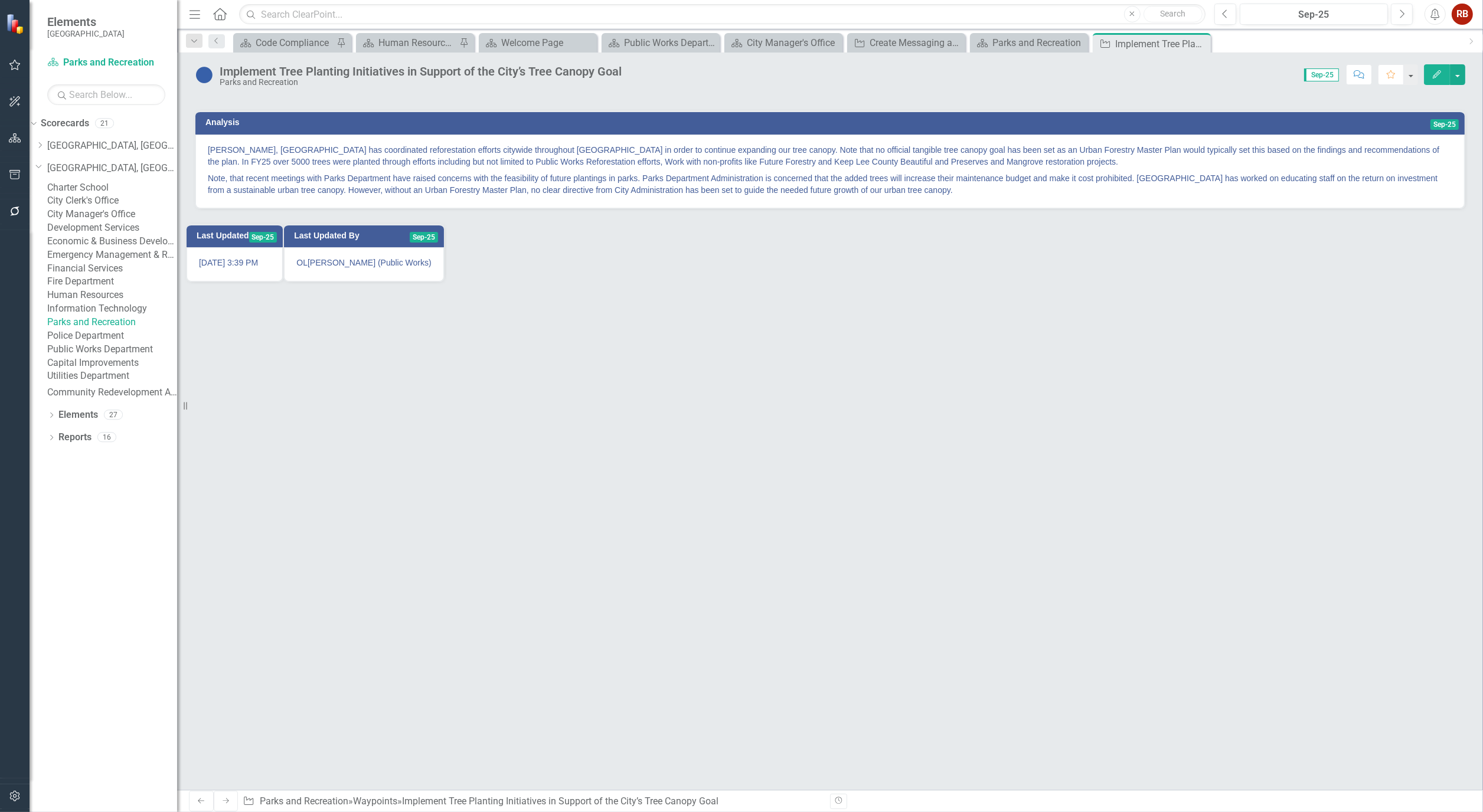
click at [1435, 73] on icon "Edit" at bounding box center [1436, 74] width 10 height 9
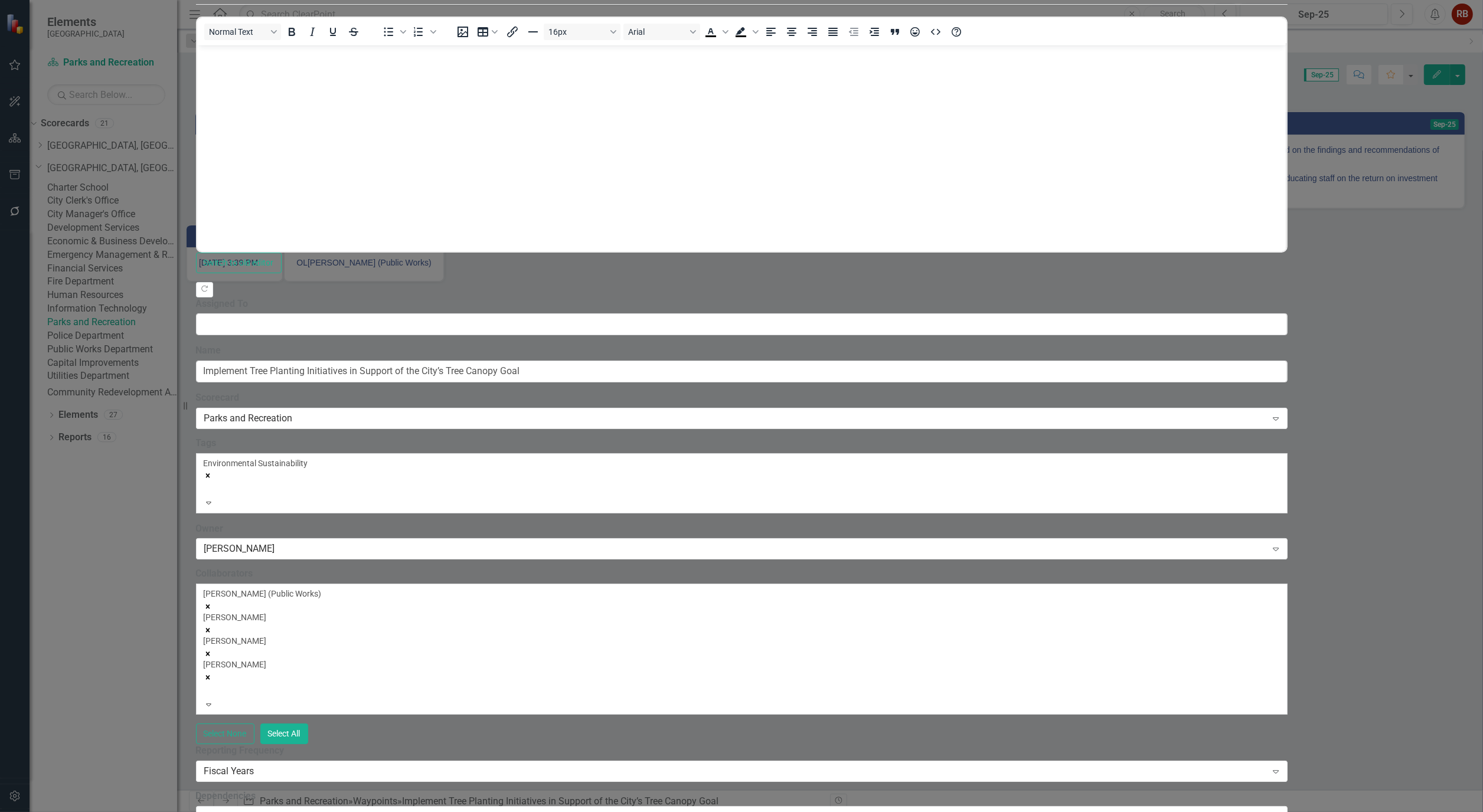
click at [945, 587] on div "[PERSON_NAME] (Public Works) [PERSON_NAME] [PERSON_NAME] [PERSON_NAME]" at bounding box center [742, 643] width 1076 height 111
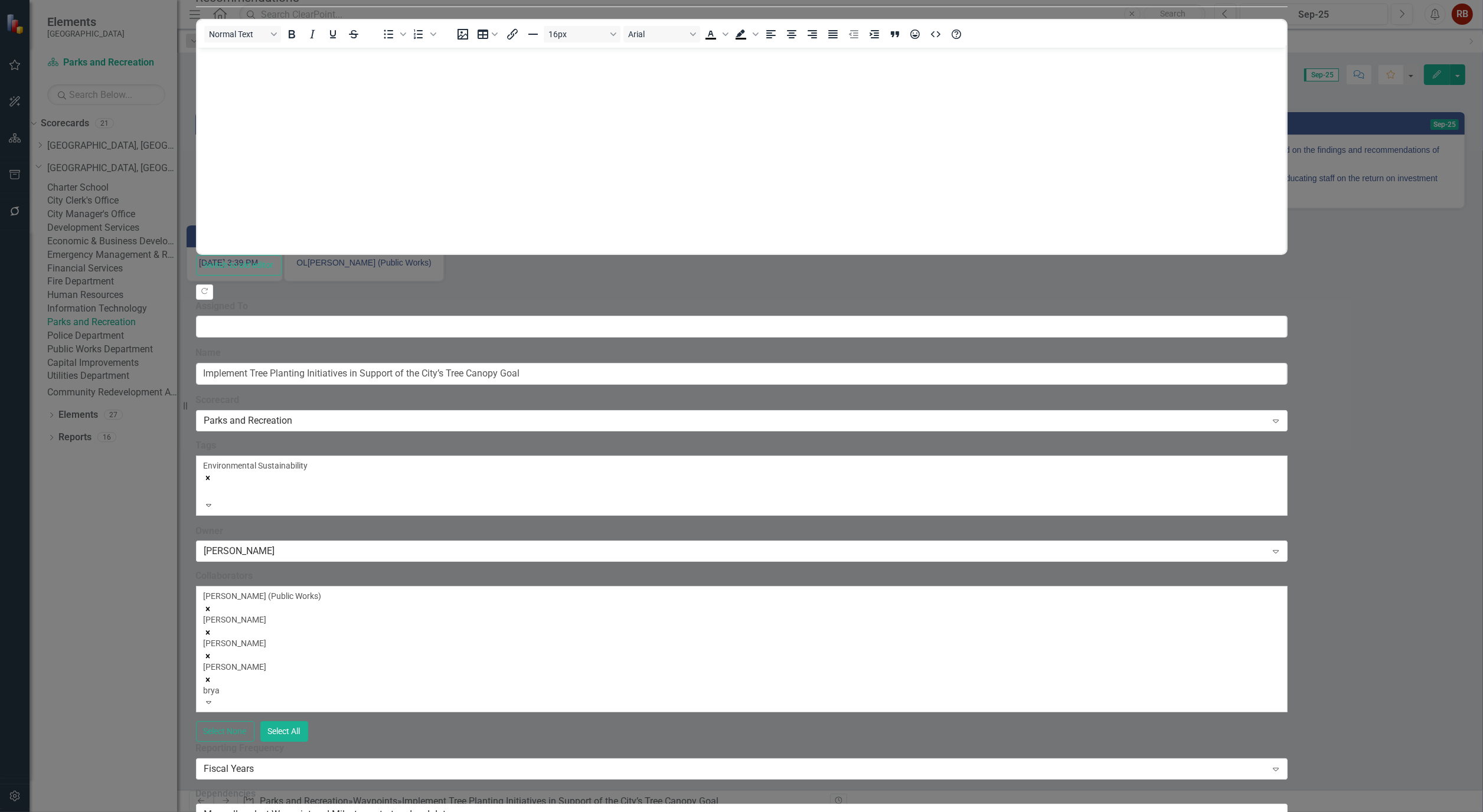
type input "[PERSON_NAME]"
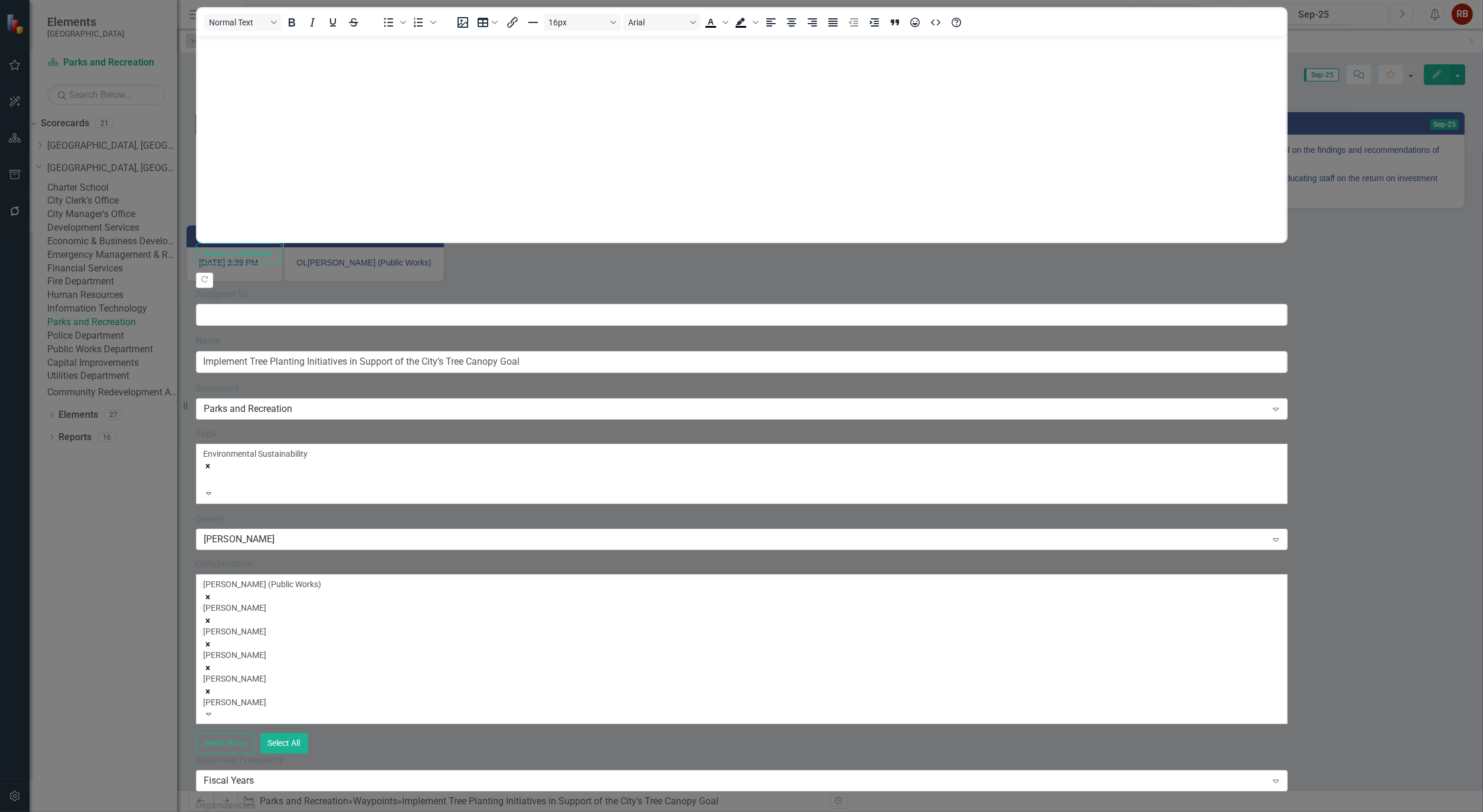
type input "[PERSON_NAME]"
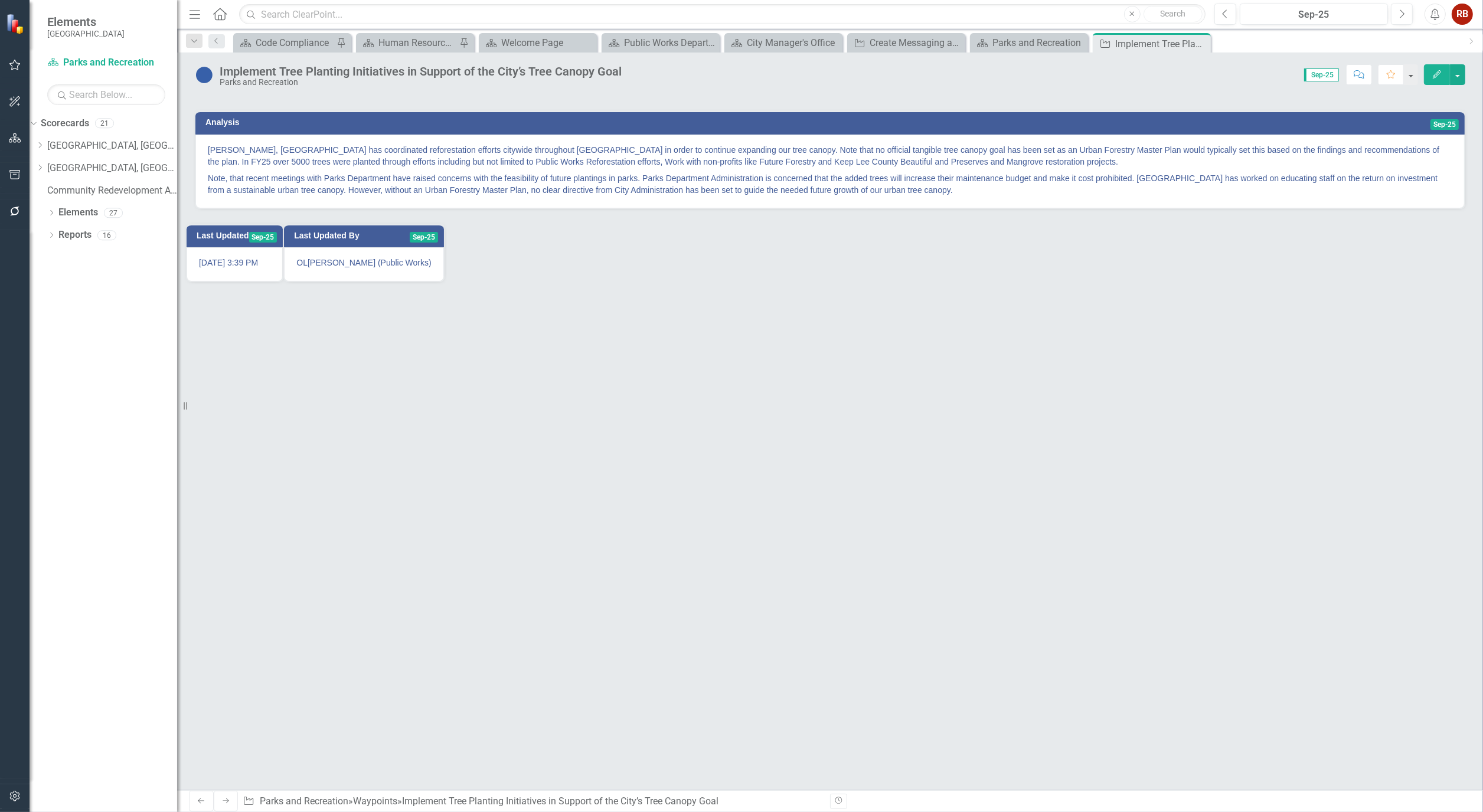
click at [754, 564] on div "Analysis Sep-25 [PERSON_NAME], [GEOGRAPHIC_DATA] has coordinated reforestation …" at bounding box center [830, 443] width 1306 height 693
